Goal: Information Seeking & Learning: Learn about a topic

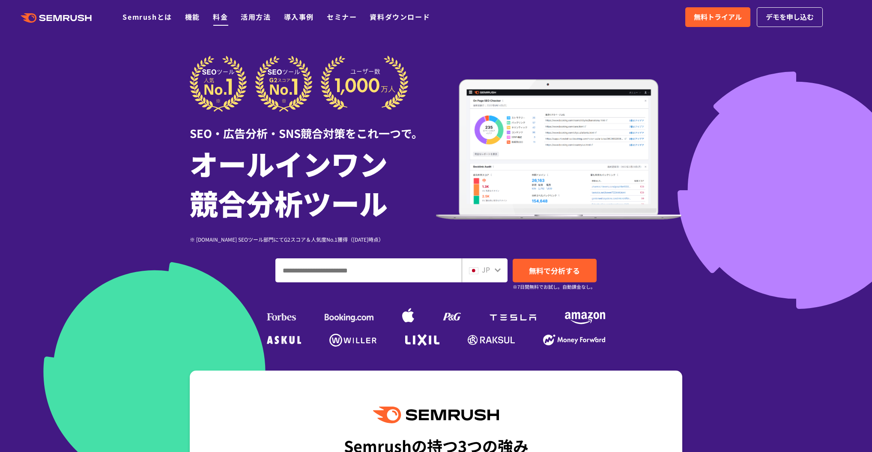
click at [217, 20] on link "料金" at bounding box center [220, 17] width 15 height 10
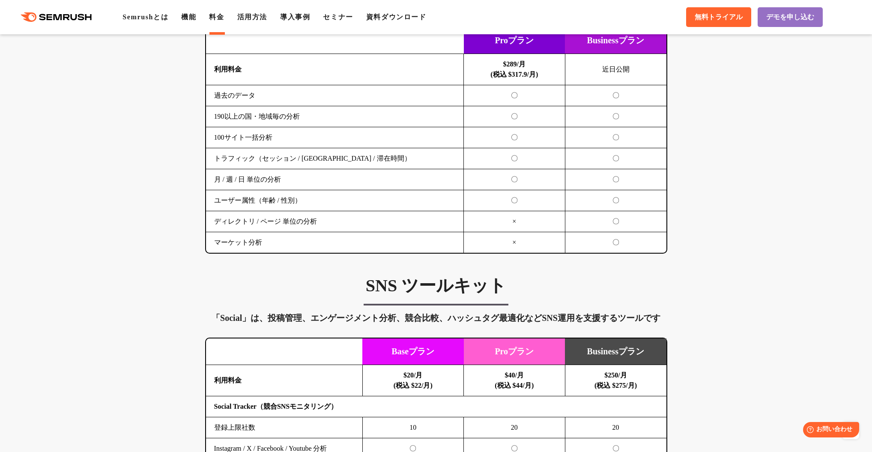
scroll to position [1644, 0]
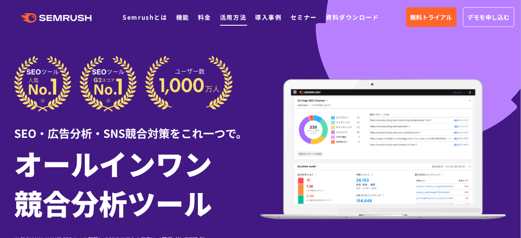
click at [240, 15] on link "活用方法" at bounding box center [233, 17] width 27 height 9
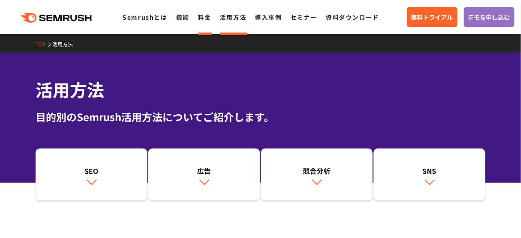
click at [201, 18] on link "料金" at bounding box center [204, 17] width 13 height 9
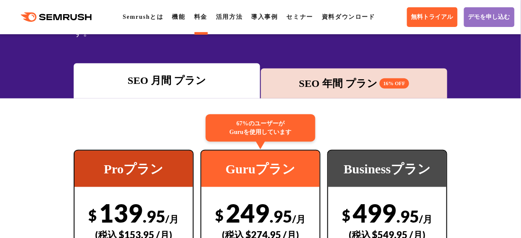
scroll to position [68, 0]
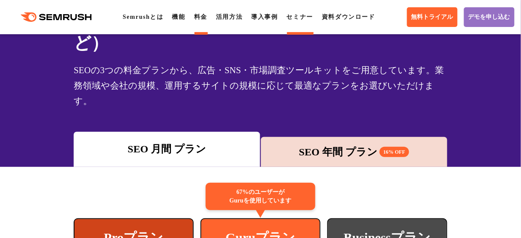
click at [302, 20] on link "セミナー" at bounding box center [299, 17] width 27 height 6
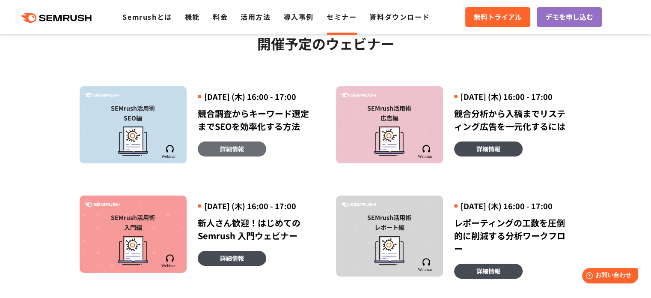
click at [240, 153] on span "詳細情報" at bounding box center [232, 148] width 24 height 9
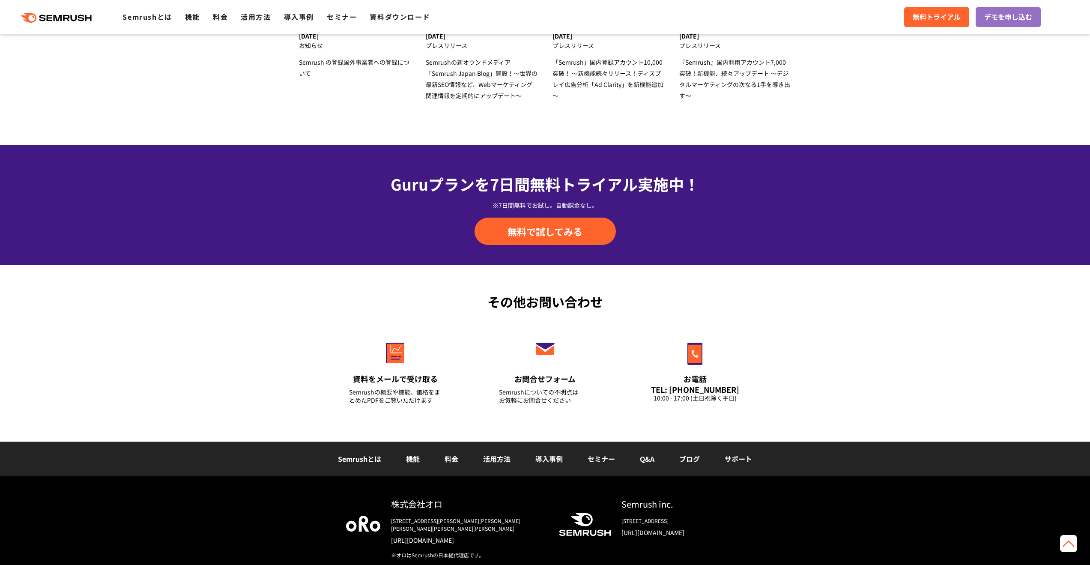
scroll to position [2821, 0]
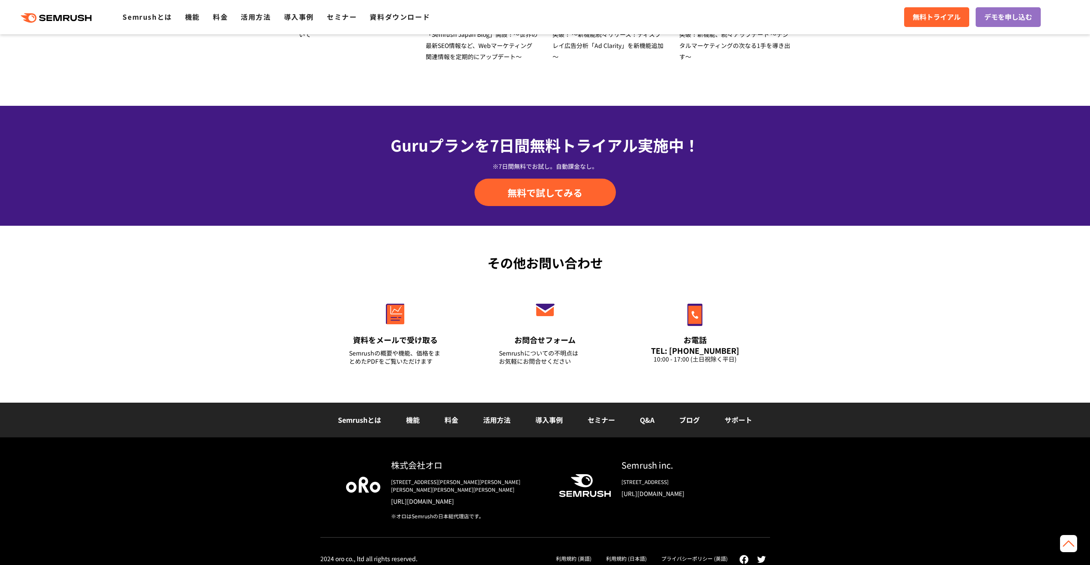
click at [401, 420] on li "機能" at bounding box center [412, 419] width 39 height 11
click at [411, 420] on link "機能" at bounding box center [413, 419] width 14 height 10
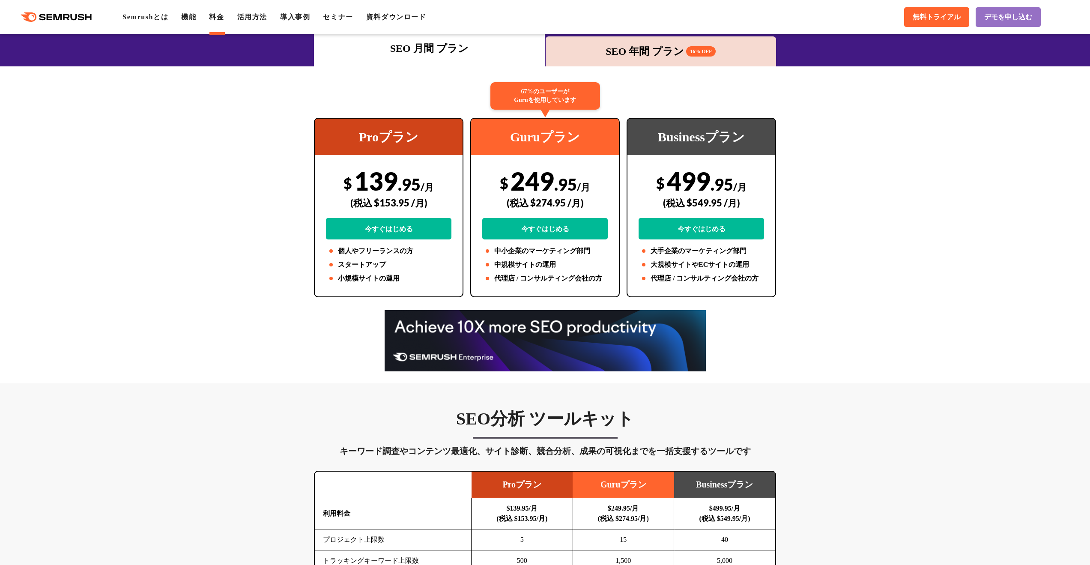
click at [514, 364] on img at bounding box center [544, 340] width 321 height 61
